Goal: Task Accomplishment & Management: Use online tool/utility

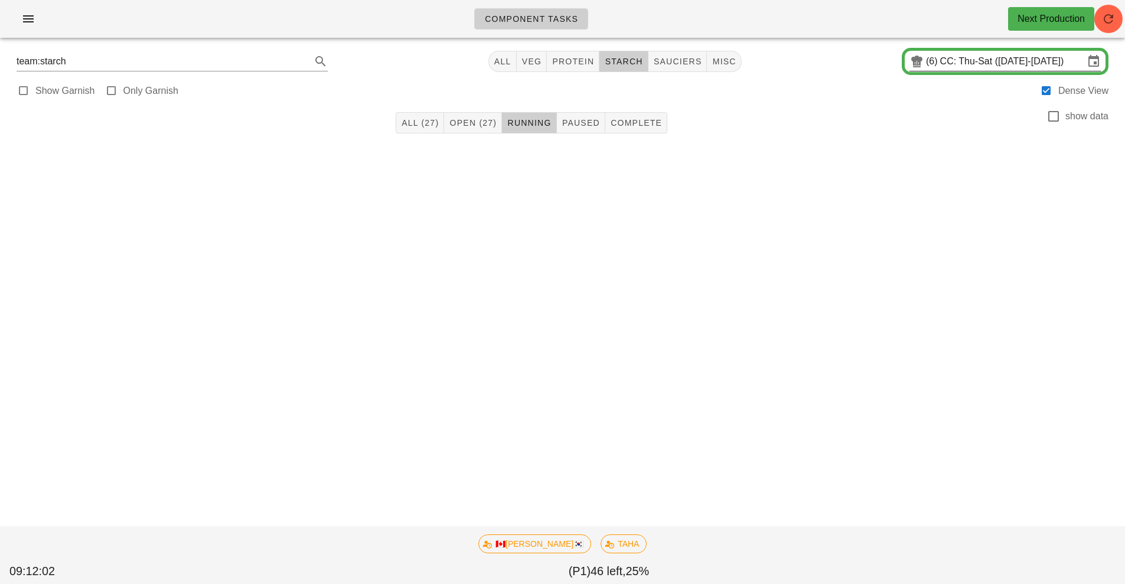
click at [976, 64] on input "CC: Thu-Sat ([DATE]-[DATE])" at bounding box center [1012, 61] width 144 height 19
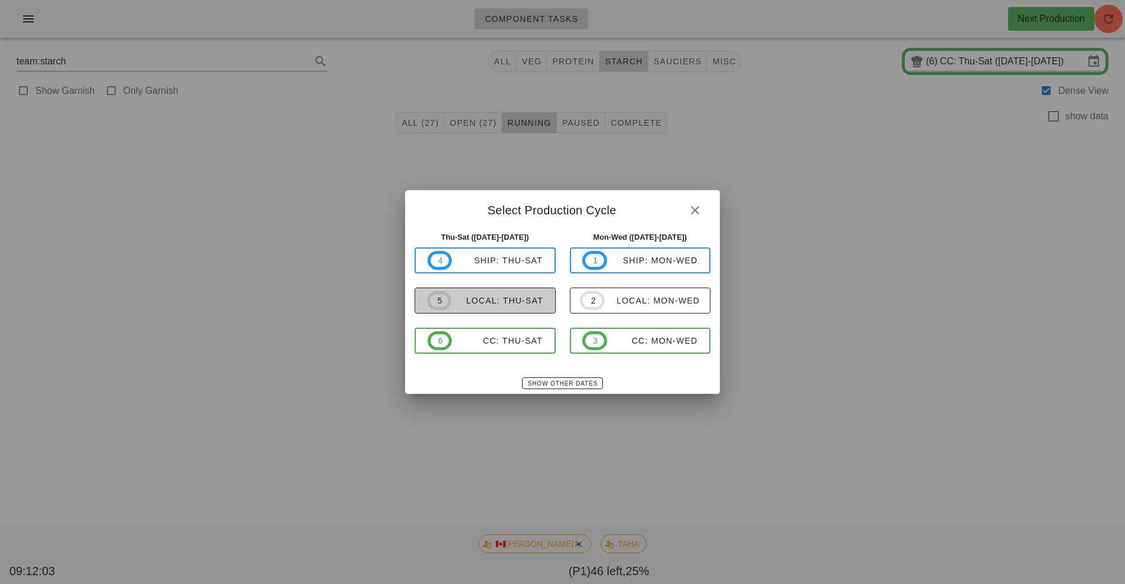
click at [505, 301] on div "local: Thu-Sat" at bounding box center [497, 300] width 92 height 9
type input "local: Thu-Sat ([DATE]-[DATE])"
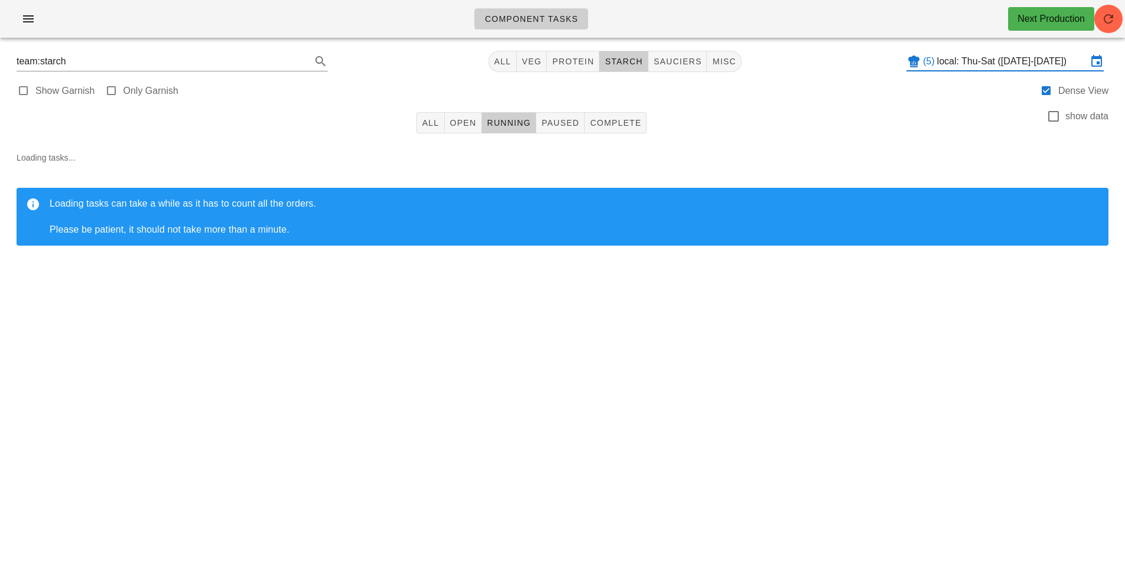
click at [982, 63] on input "local: Thu-Sat ([DATE]-[DATE])" at bounding box center [1012, 61] width 150 height 19
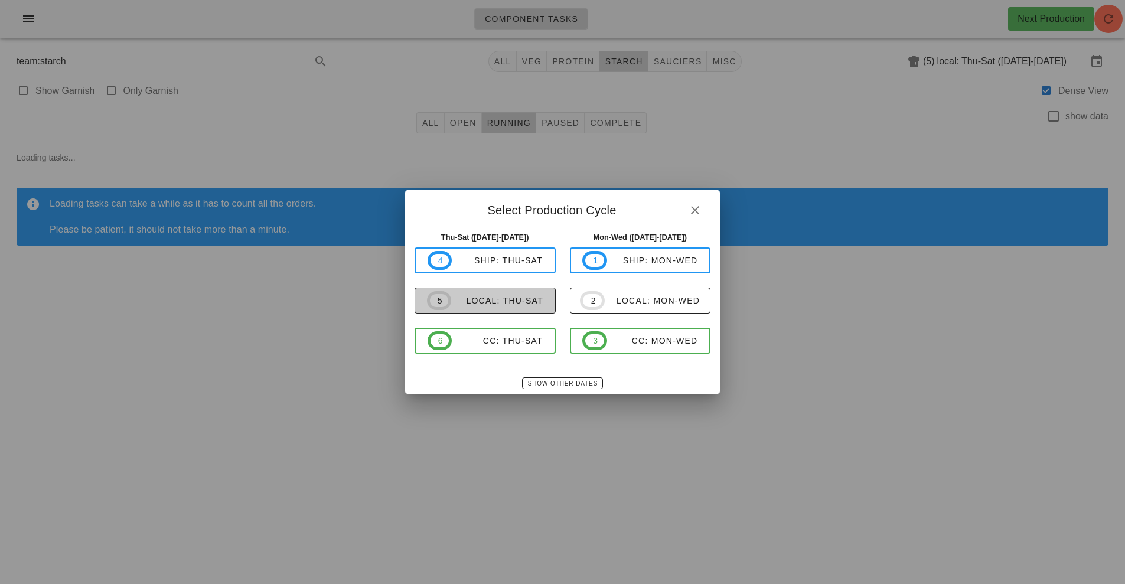
click at [525, 305] on div "local: Thu-Sat" at bounding box center [497, 300] width 92 height 9
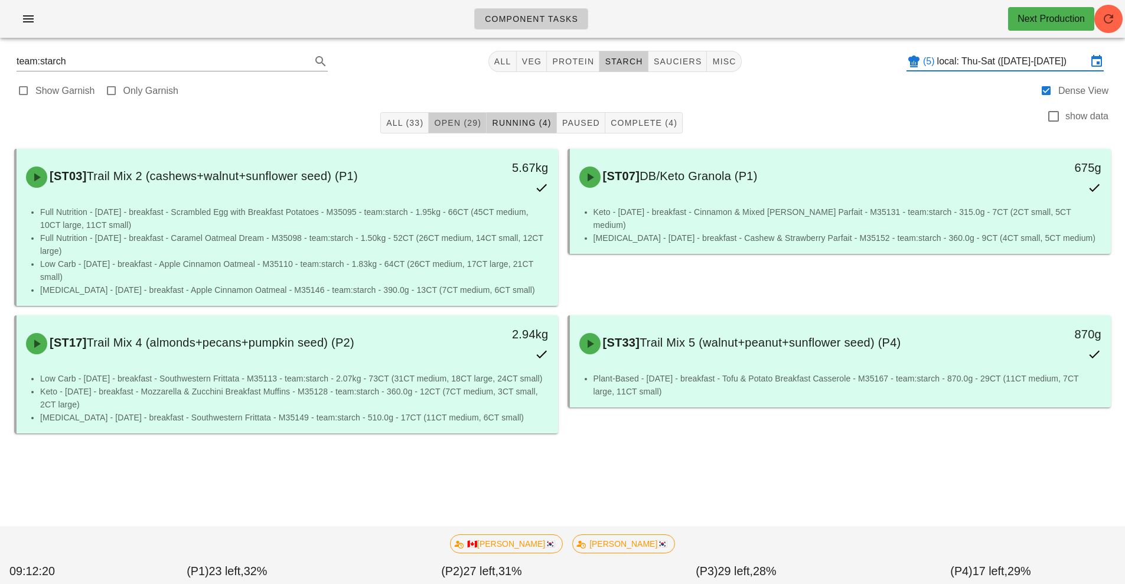
click at [449, 124] on span "Open (29)" at bounding box center [457, 122] width 48 height 9
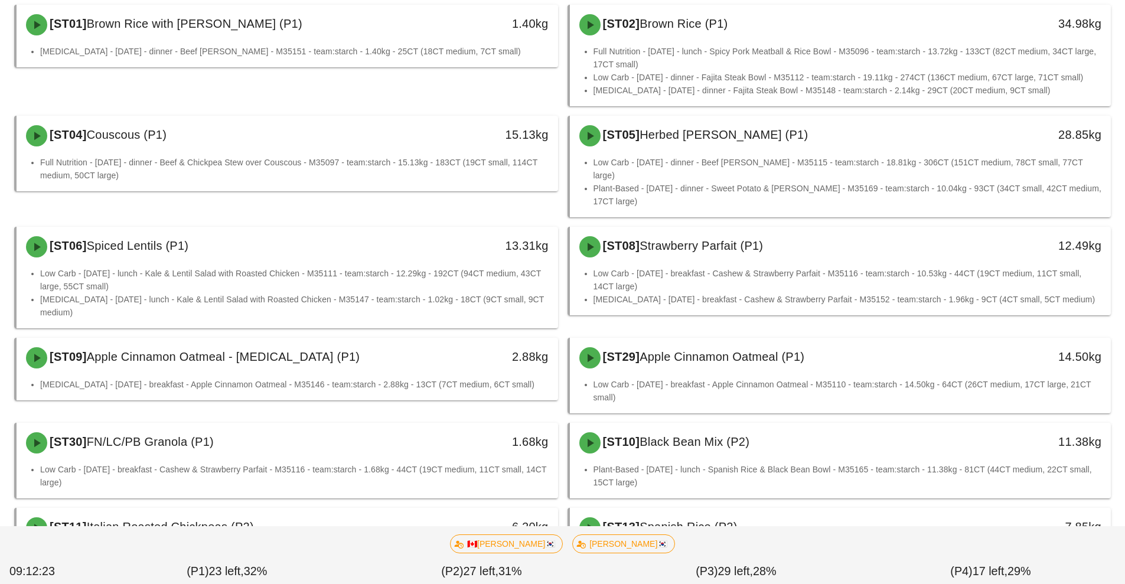
scroll to position [145, 0]
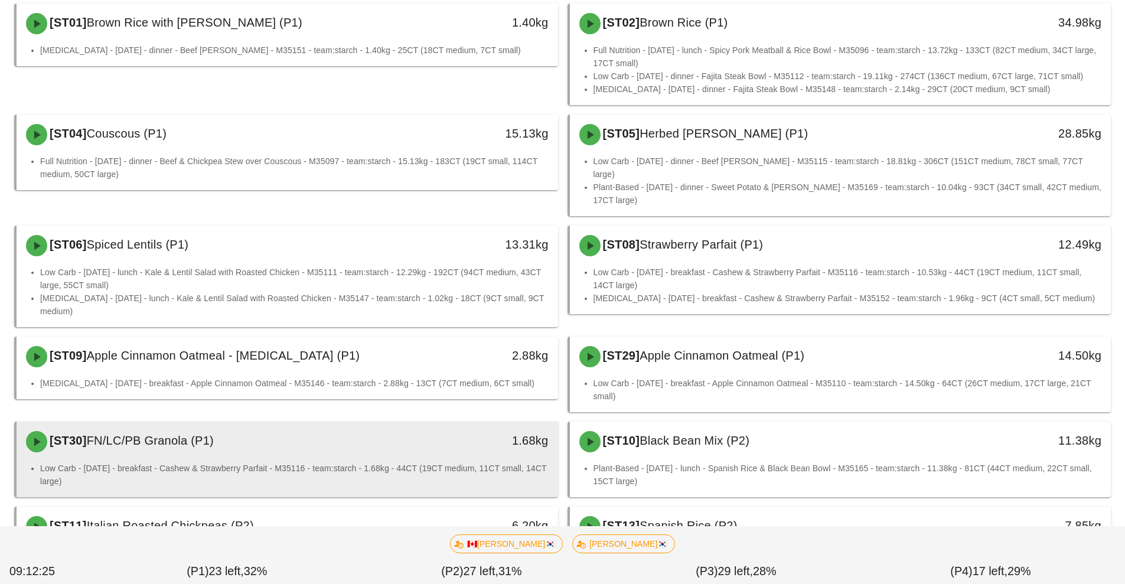
click at [396, 435] on div "[ST30] FN/LC/PB Granola (P1)" at bounding box center [220, 441] width 402 height 35
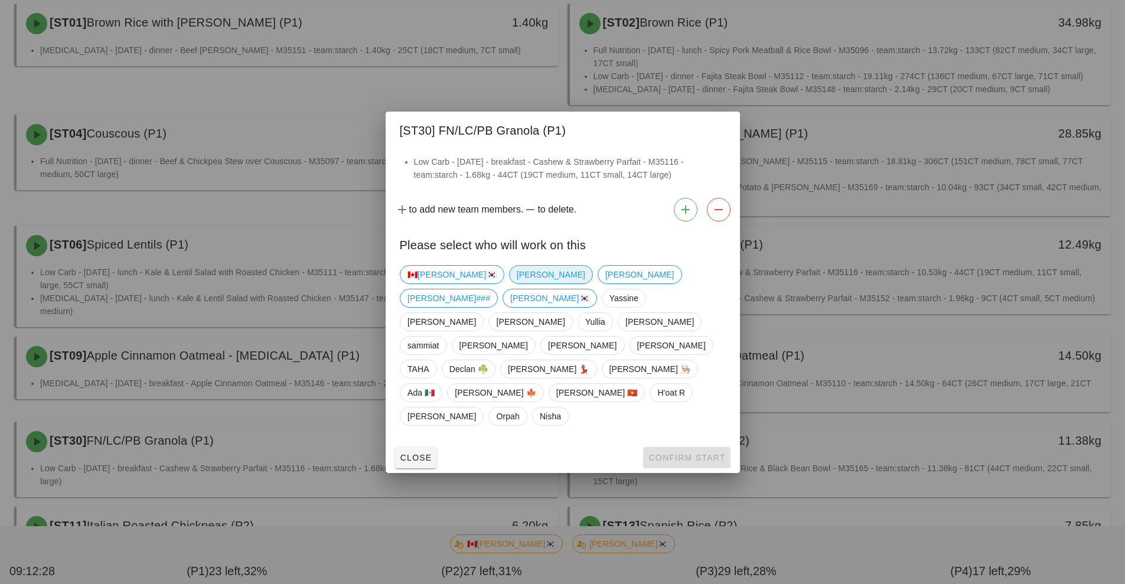
click at [516, 283] on span "[PERSON_NAME]" at bounding box center [550, 275] width 68 height 18
click at [698, 453] on span "Confirm Start" at bounding box center [686, 457] width 77 height 9
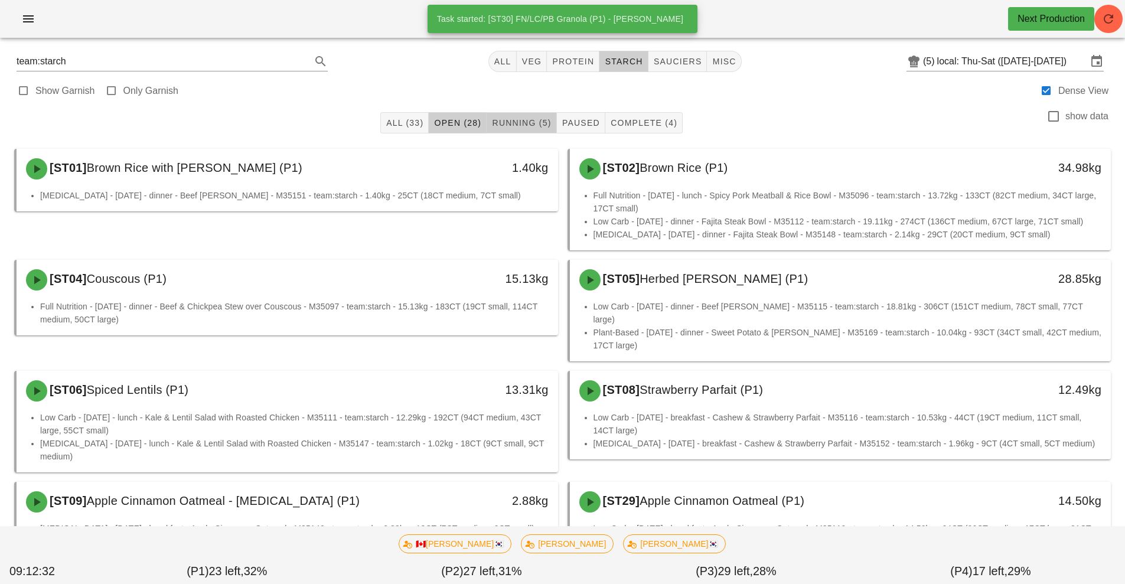
click at [521, 121] on span "Running (5)" at bounding box center [521, 122] width 60 height 9
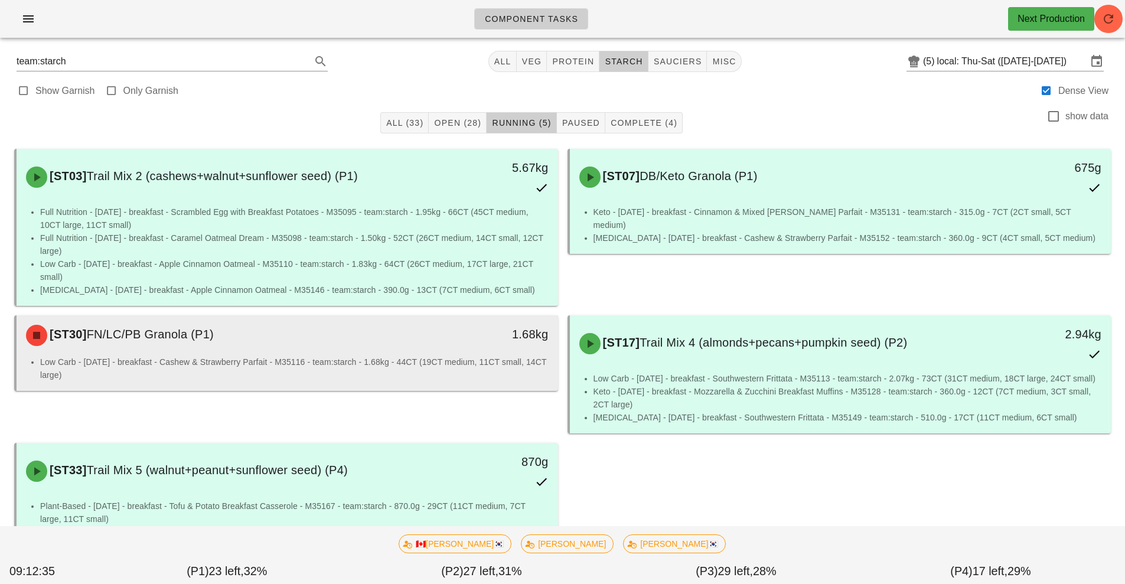
click at [400, 355] on li "Low Carb - [DATE] - breakfast - Cashew & Strawberry Parfait - M35116 - team:sta…" at bounding box center [294, 368] width 508 height 26
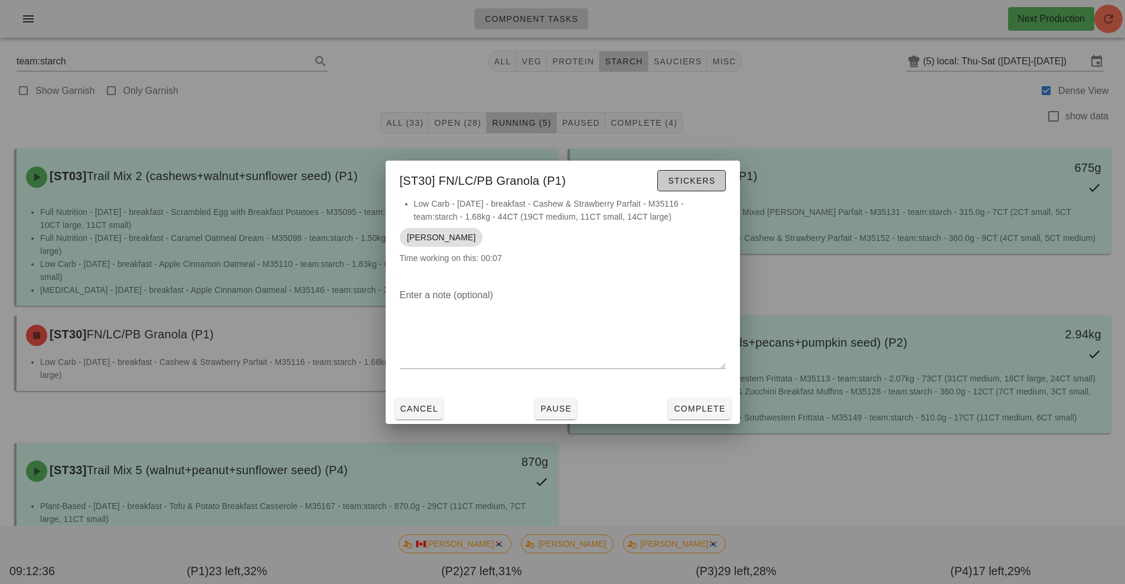
click at [709, 184] on span "Stickers" at bounding box center [691, 180] width 48 height 9
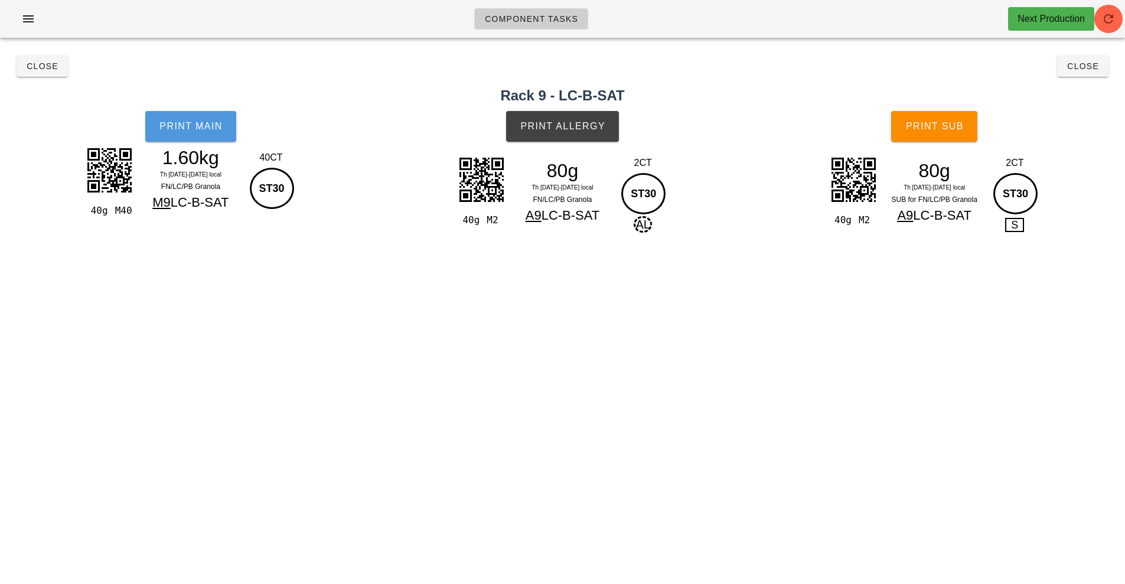
click at [210, 127] on span "Print Main" at bounding box center [191, 126] width 64 height 11
click at [584, 140] on button "Print Allergy" at bounding box center [562, 126] width 113 height 31
click at [935, 137] on button "Print Sub" at bounding box center [934, 126] width 86 height 31
click at [1075, 66] on span "Close" at bounding box center [1082, 65] width 32 height 9
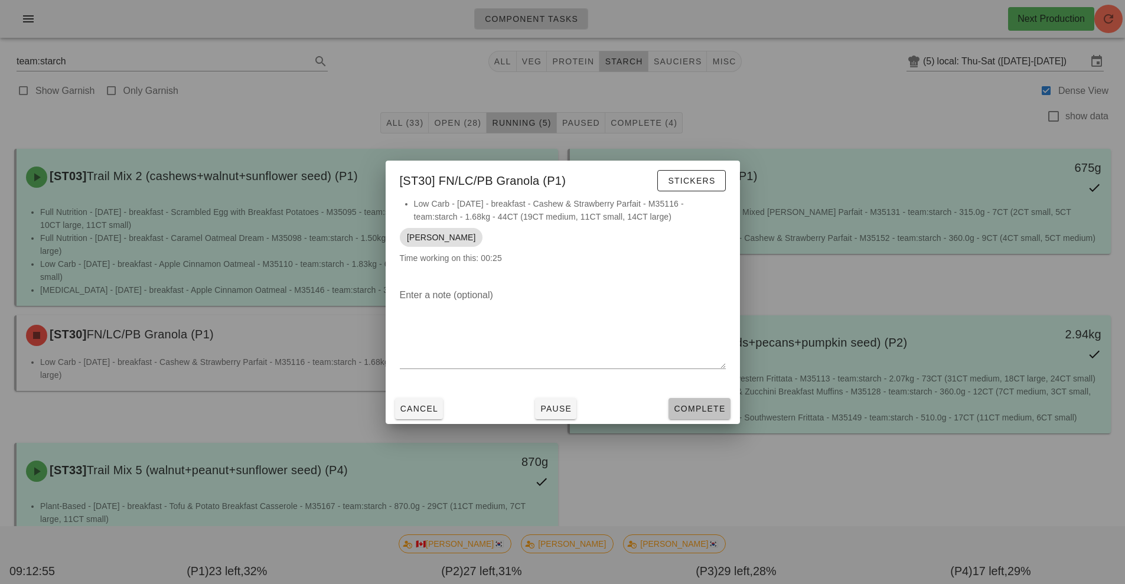
click at [708, 406] on span "Complete" at bounding box center [699, 408] width 52 height 9
